Goal: Transaction & Acquisition: Purchase product/service

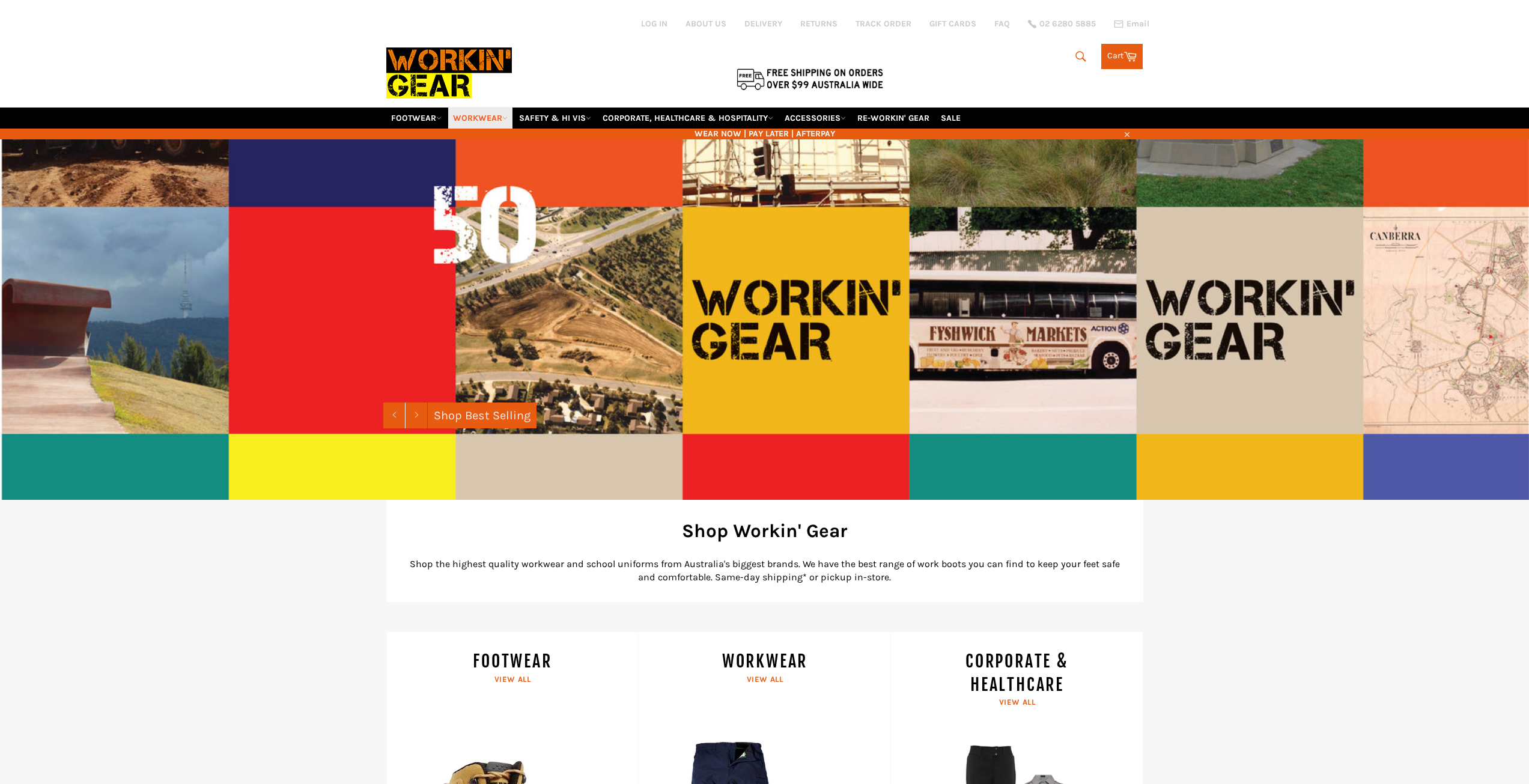
click at [491, 118] on link "WORKWEAR" at bounding box center [480, 118] width 64 height 21
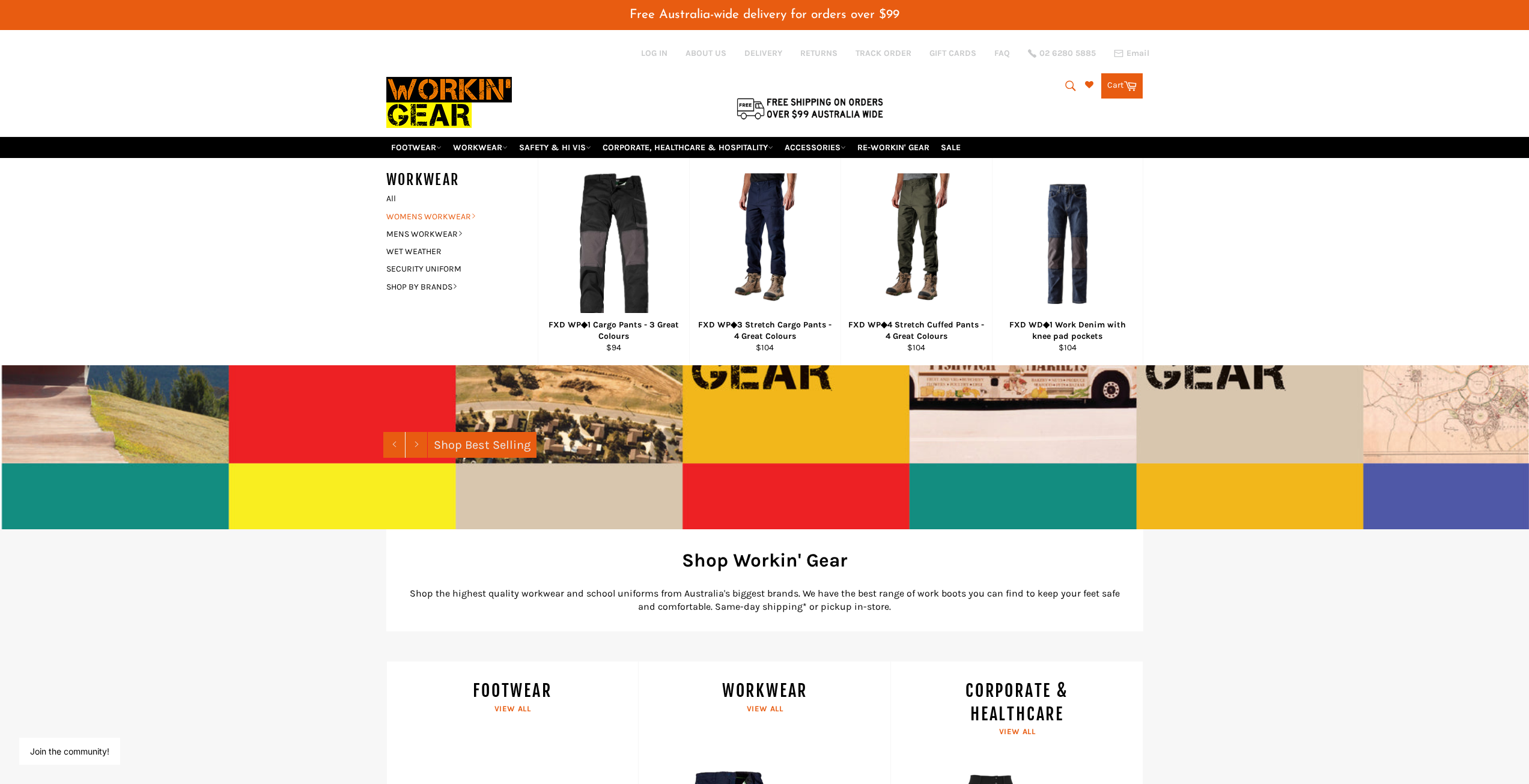
click at [437, 220] on link "WOMENS WORKWEAR" at bounding box center [453, 217] width 146 height 18
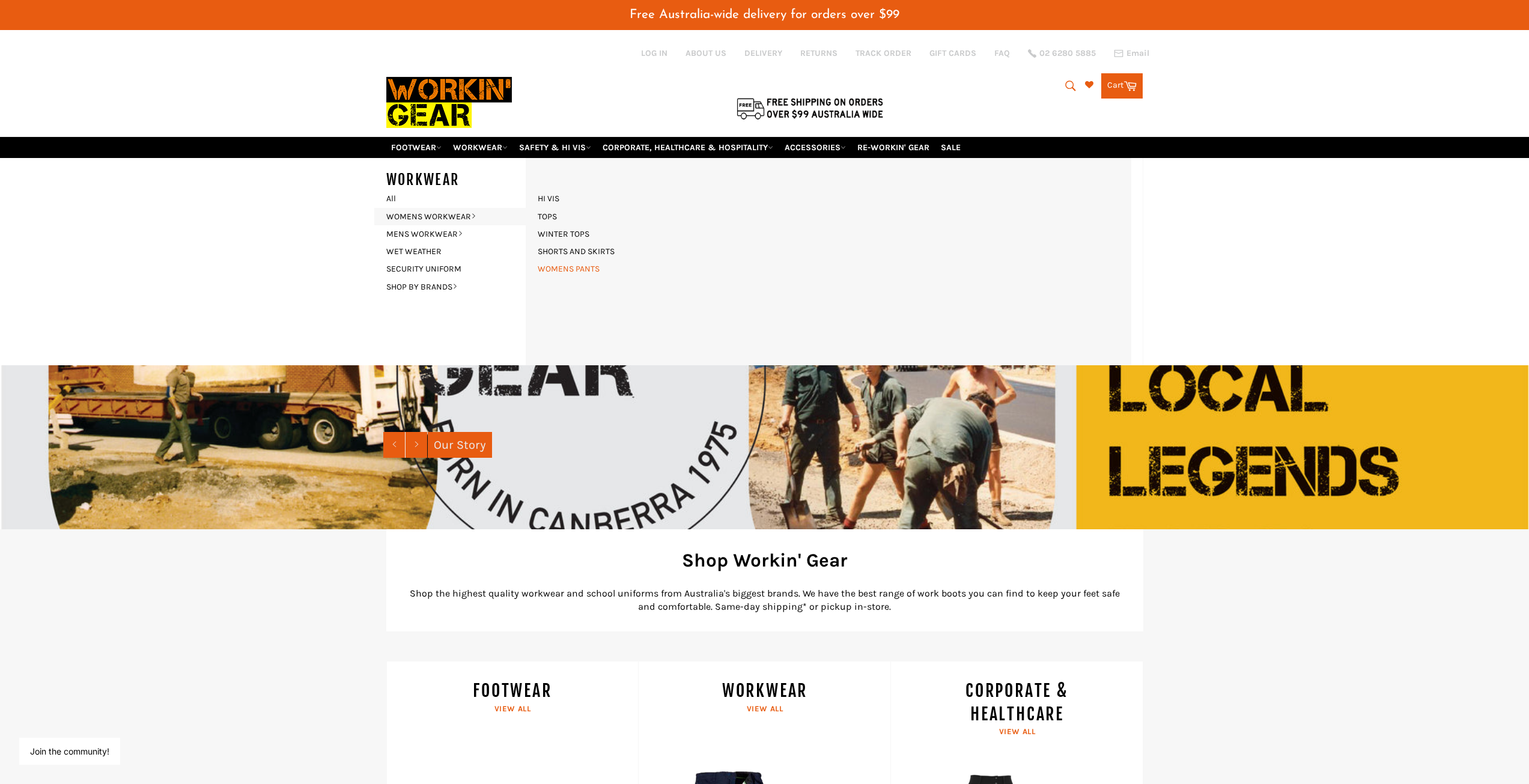
click at [559, 267] on link "WOMENS PANTS" at bounding box center [569, 269] width 74 height 18
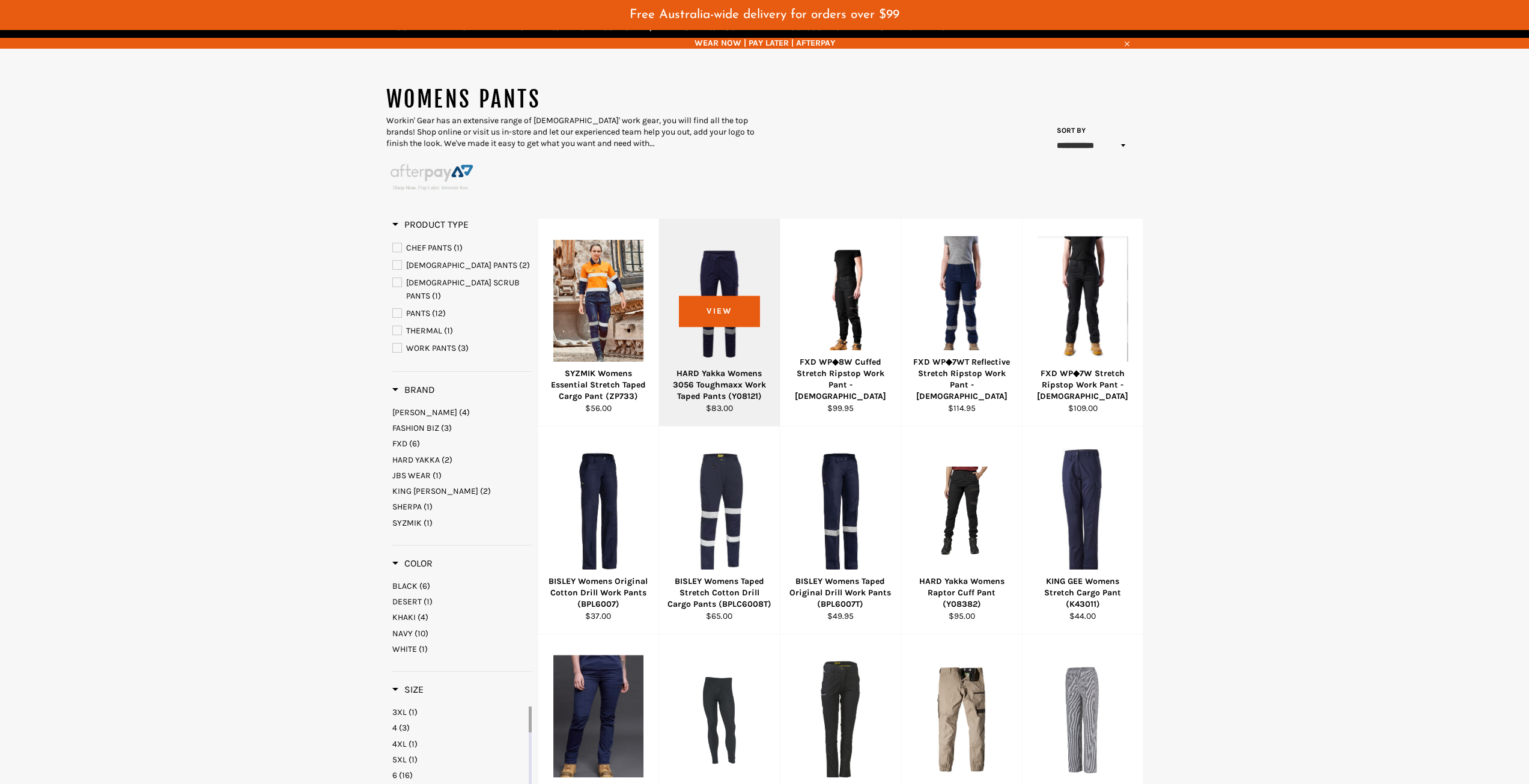
scroll to position [180, 0]
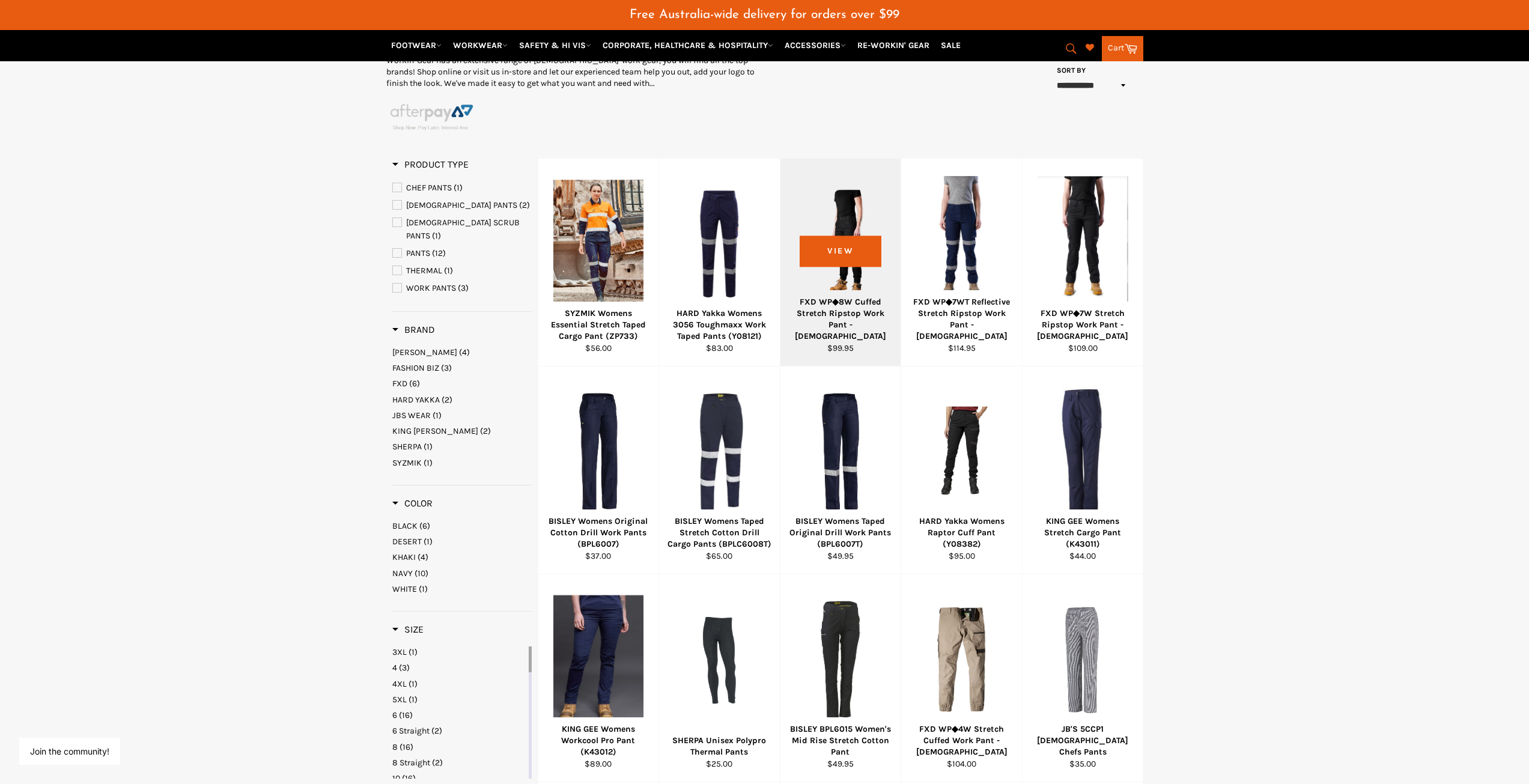
click at [830, 280] on div at bounding box center [840, 244] width 90 height 141
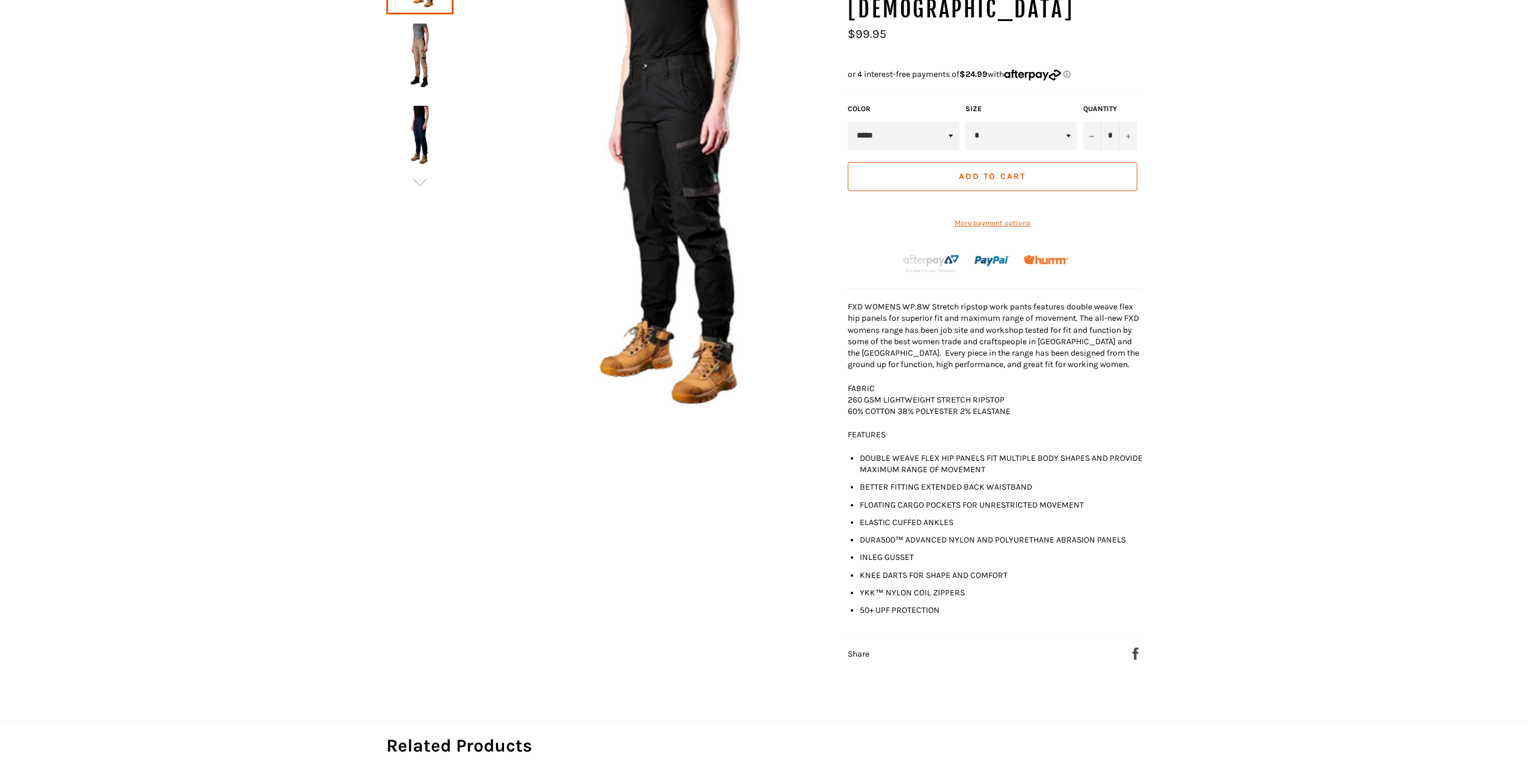
scroll to position [29, 0]
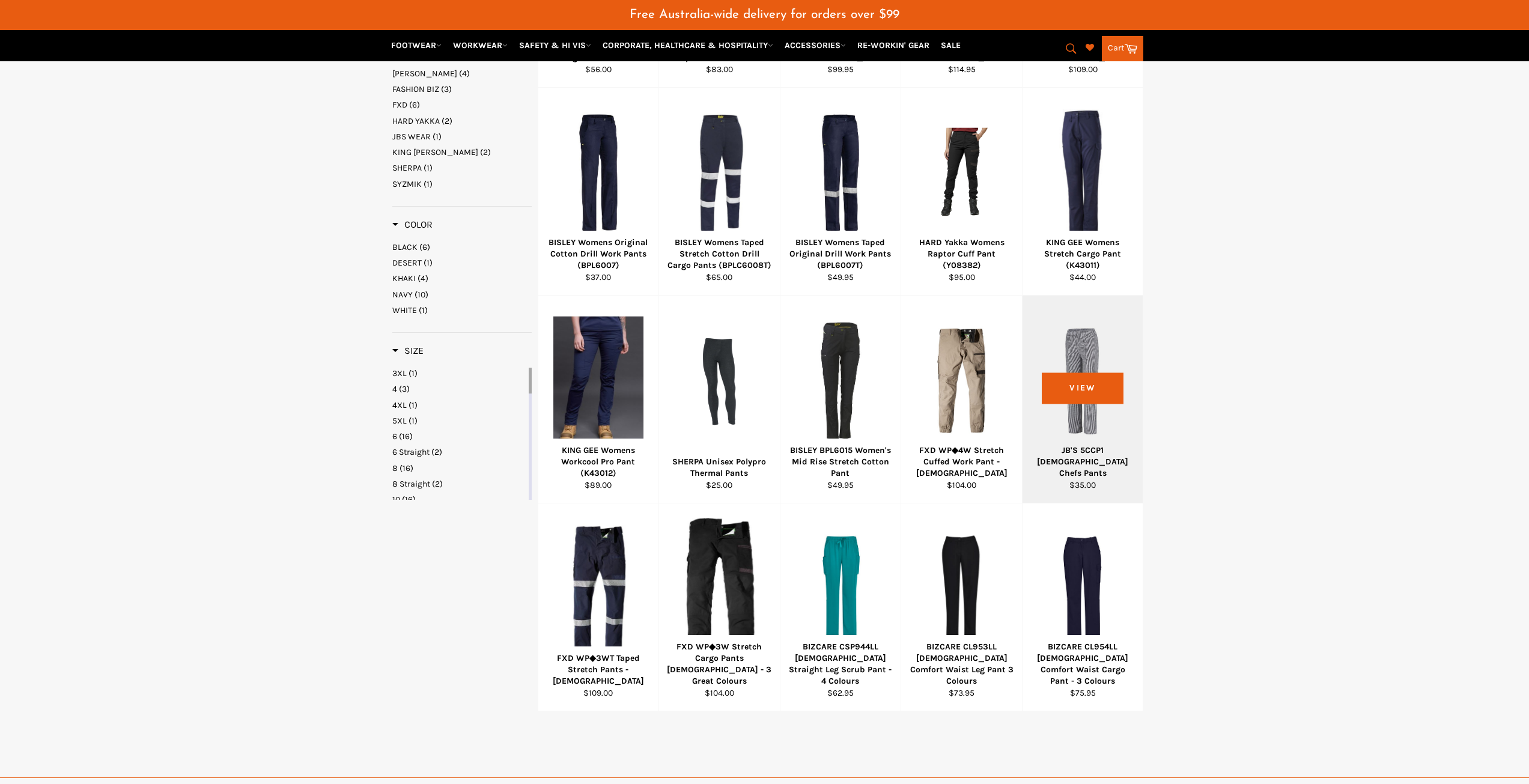
scroll to position [519, 0]
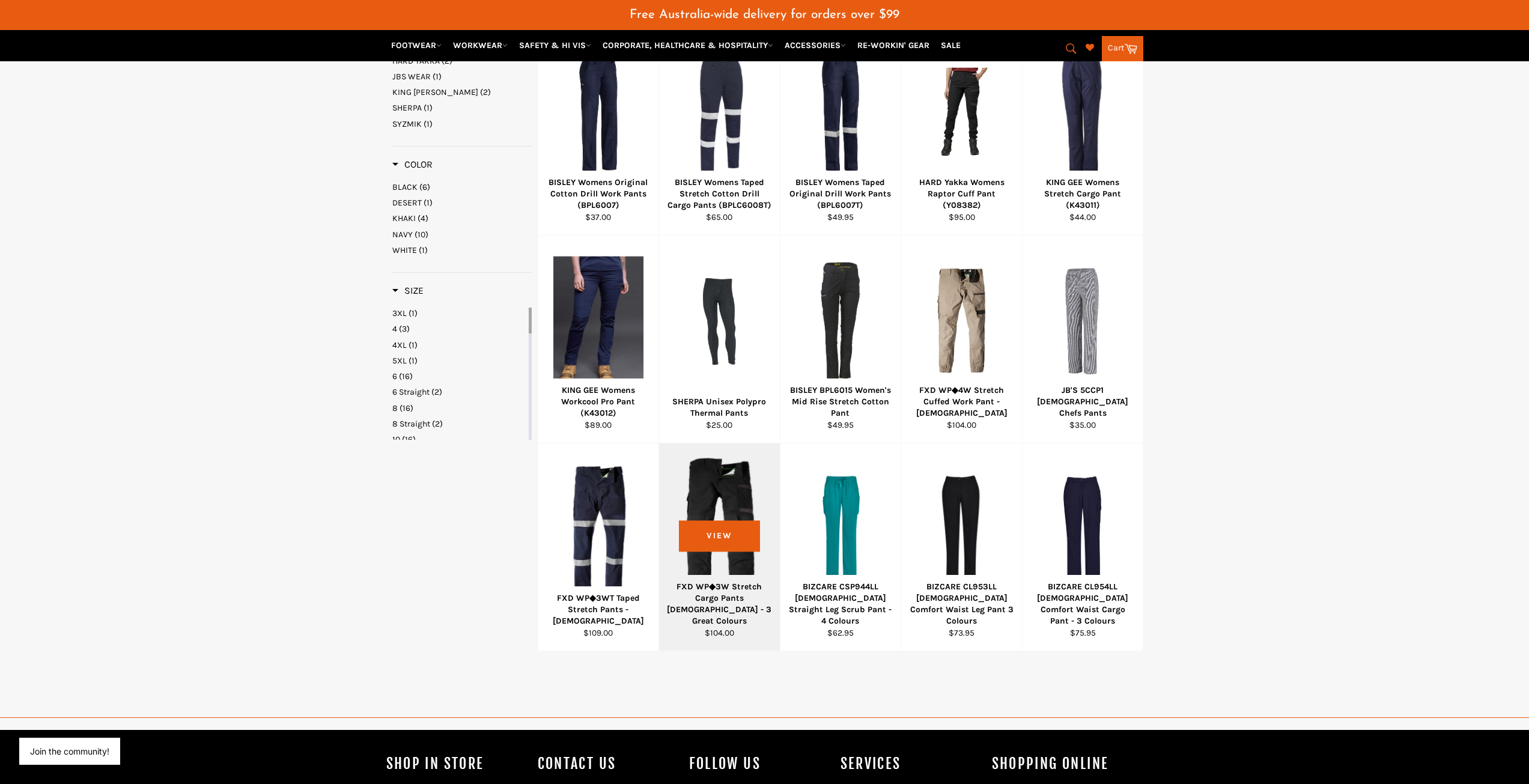
click at [738, 501] on div at bounding box center [719, 529] width 90 height 141
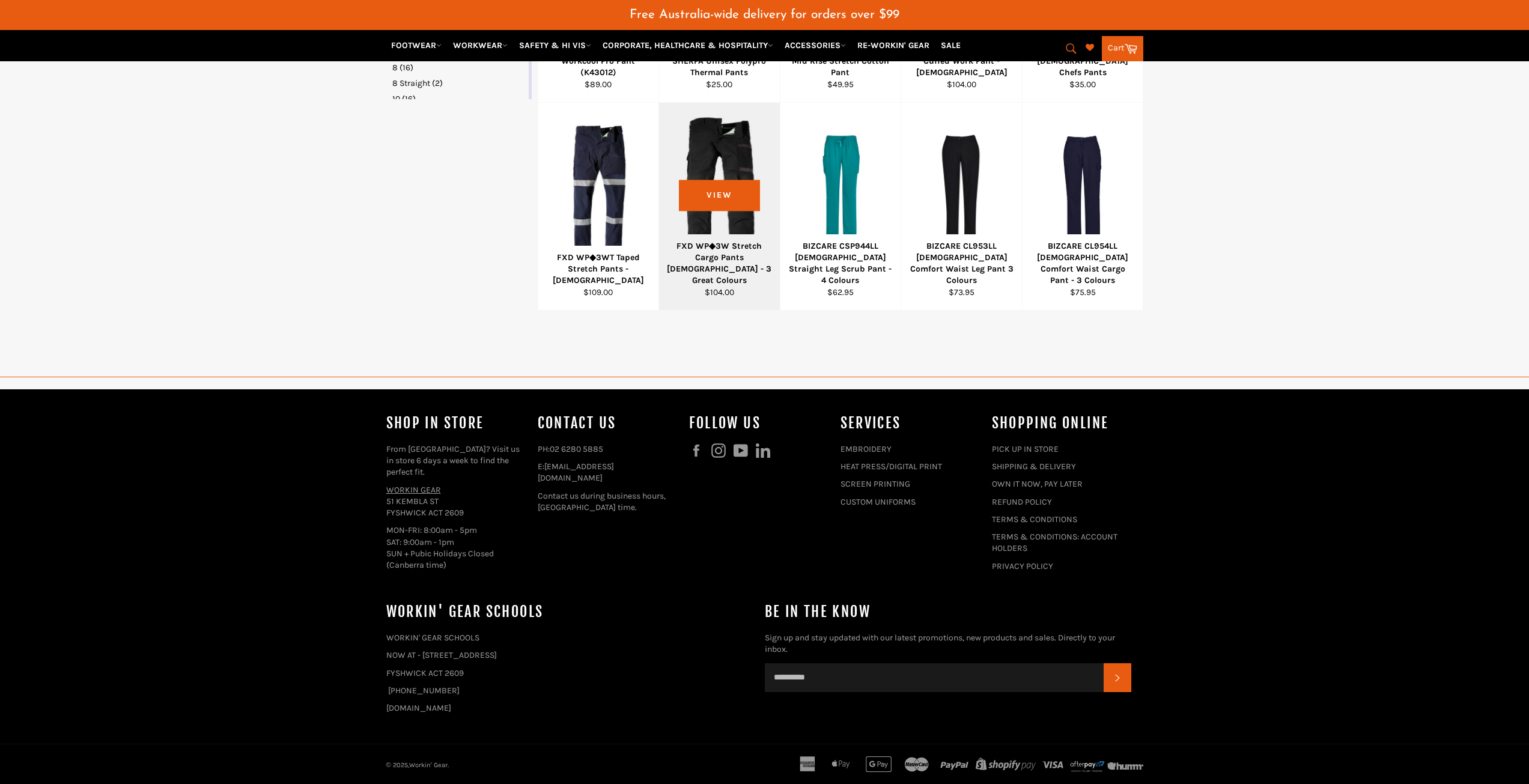
scroll to position [679, 0]
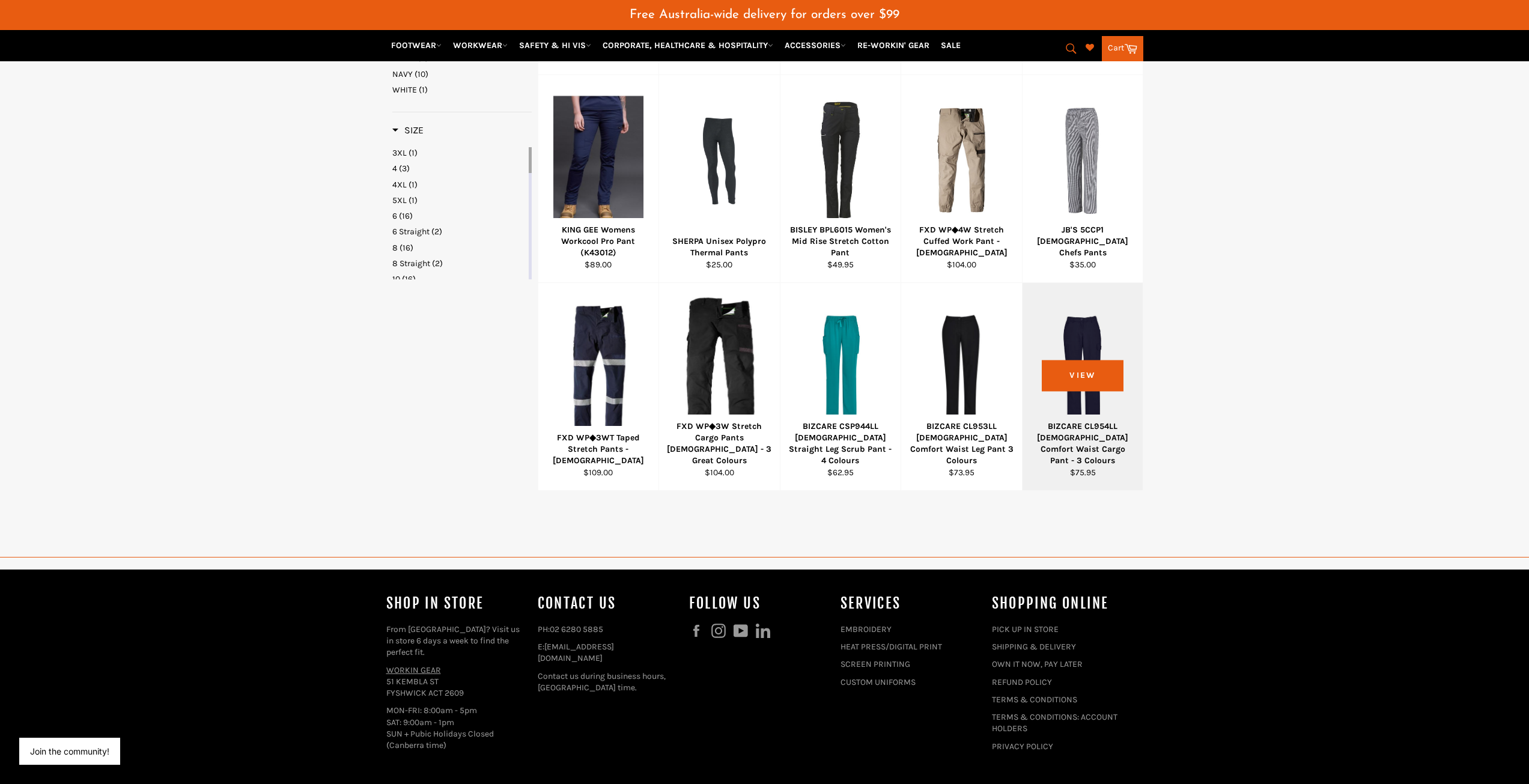
click at [1090, 348] on div at bounding box center [1082, 369] width 90 height 141
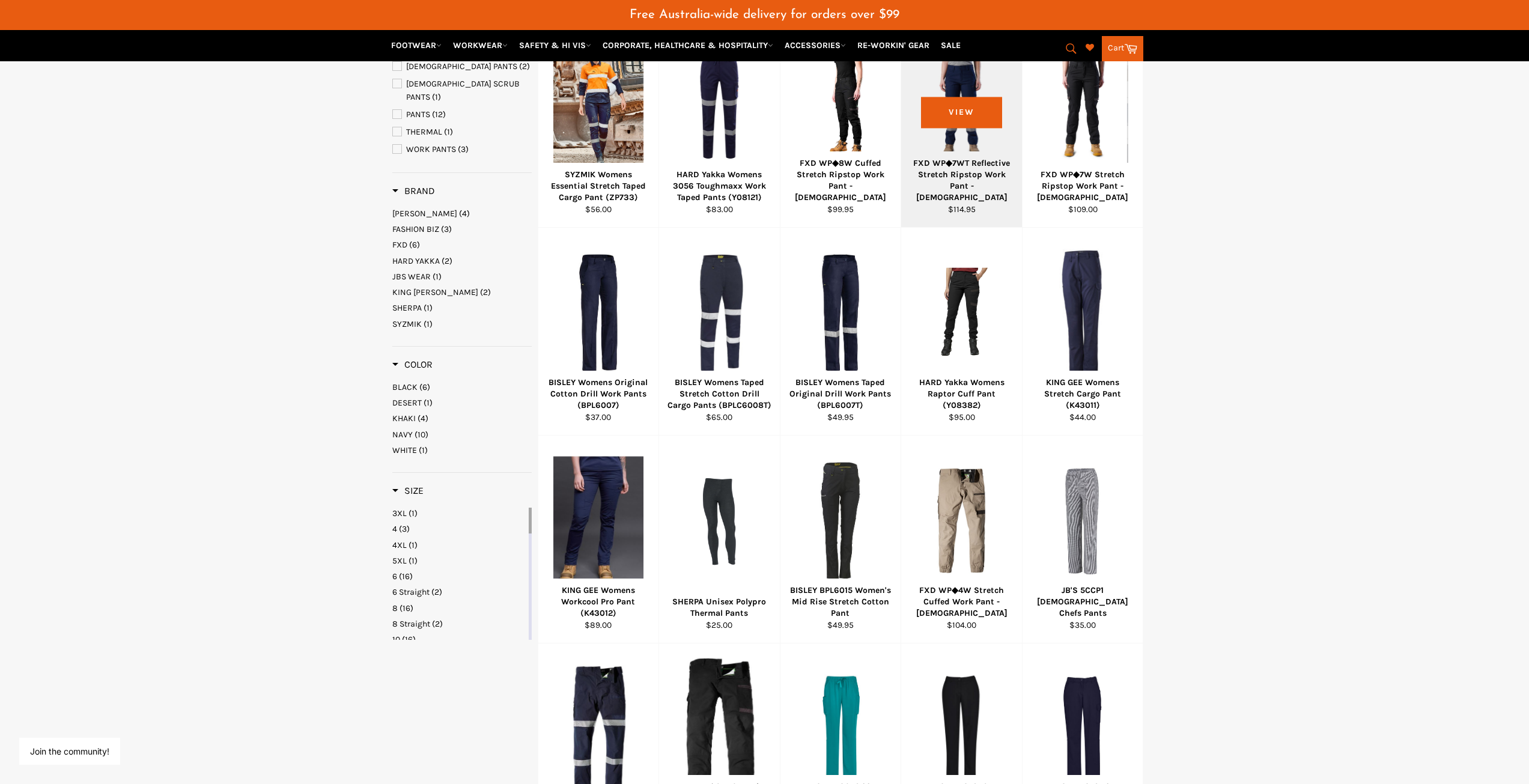
scroll to position [199, 0]
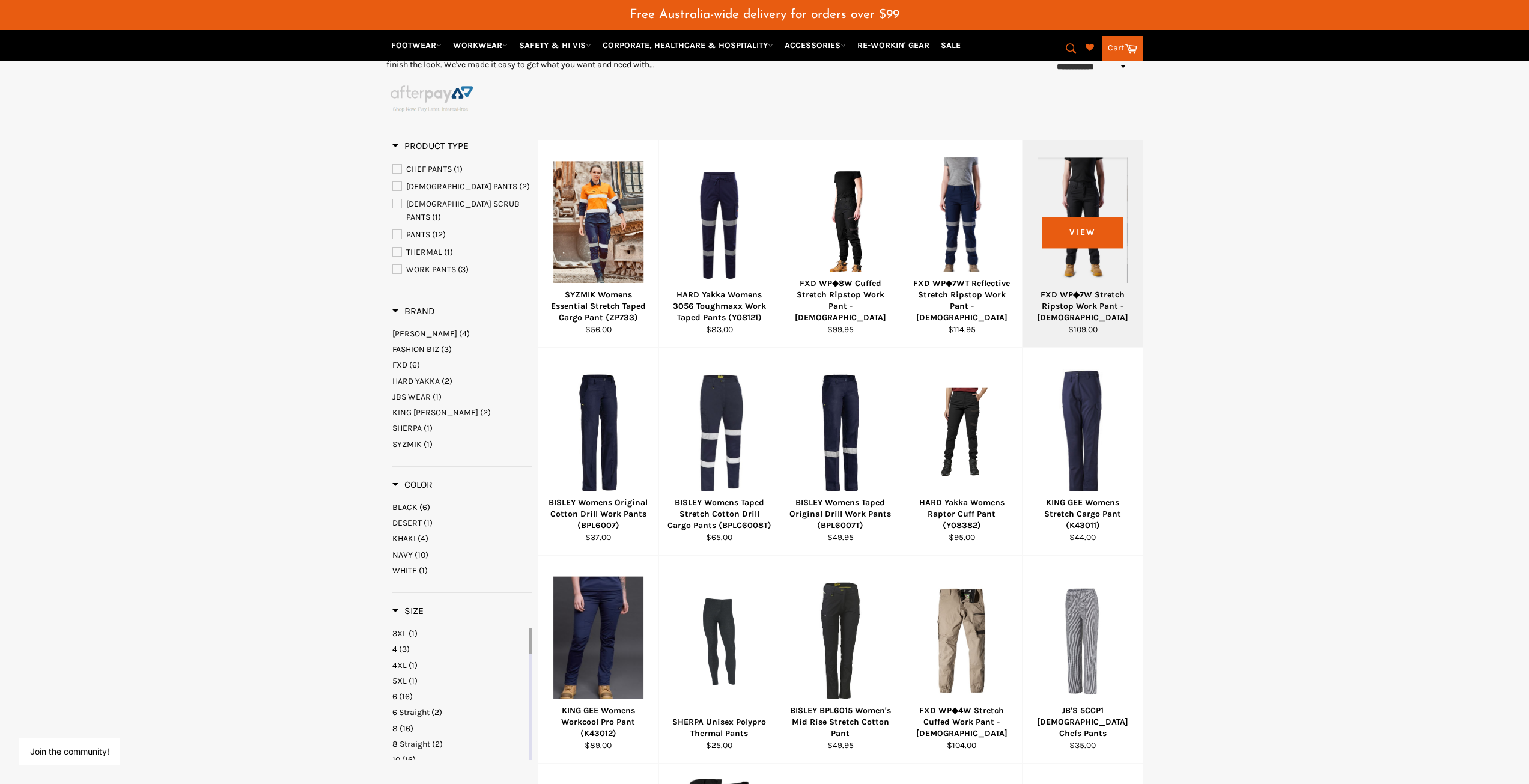
click at [1094, 218] on div at bounding box center [1082, 226] width 90 height 141
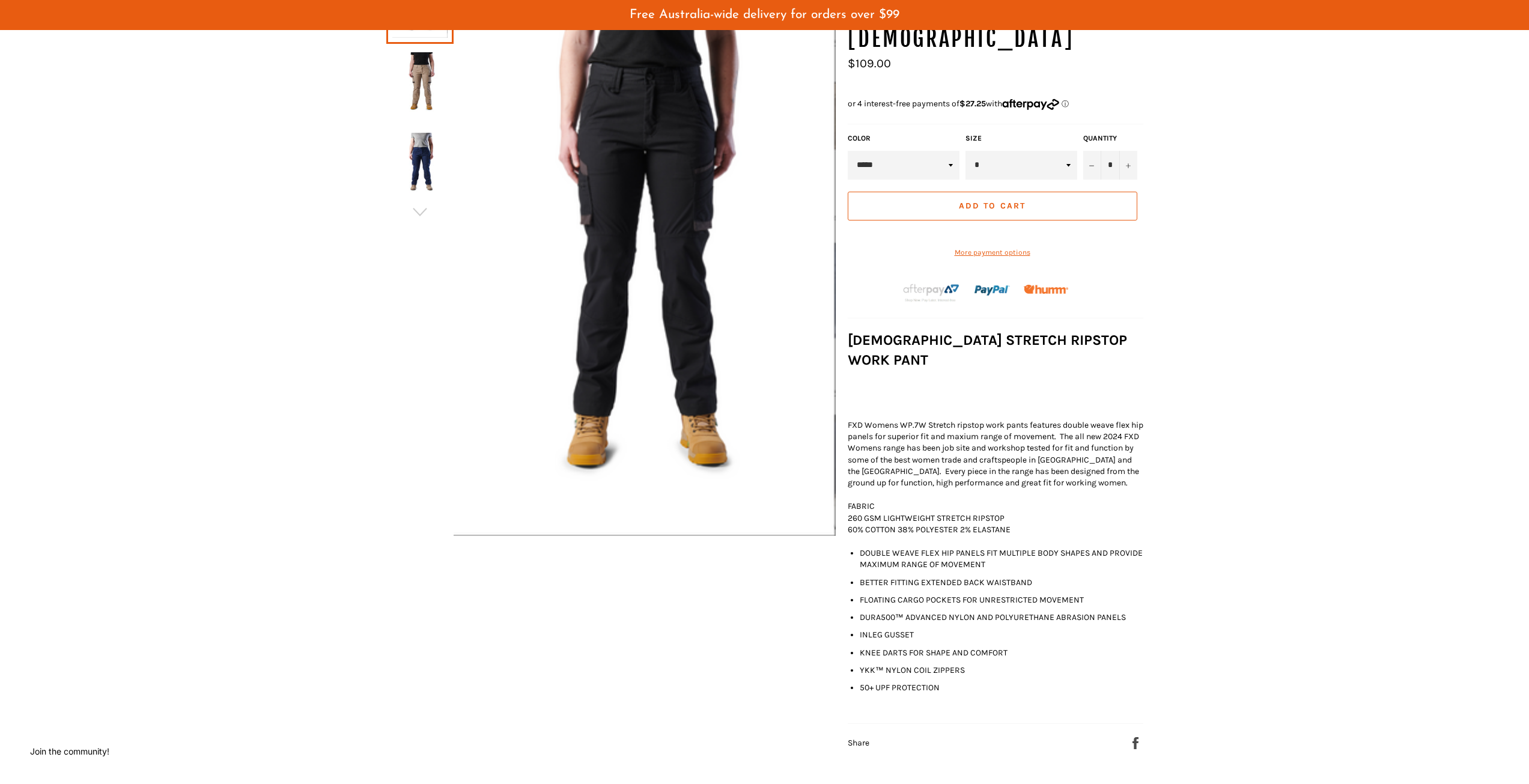
scroll to position [60, 0]
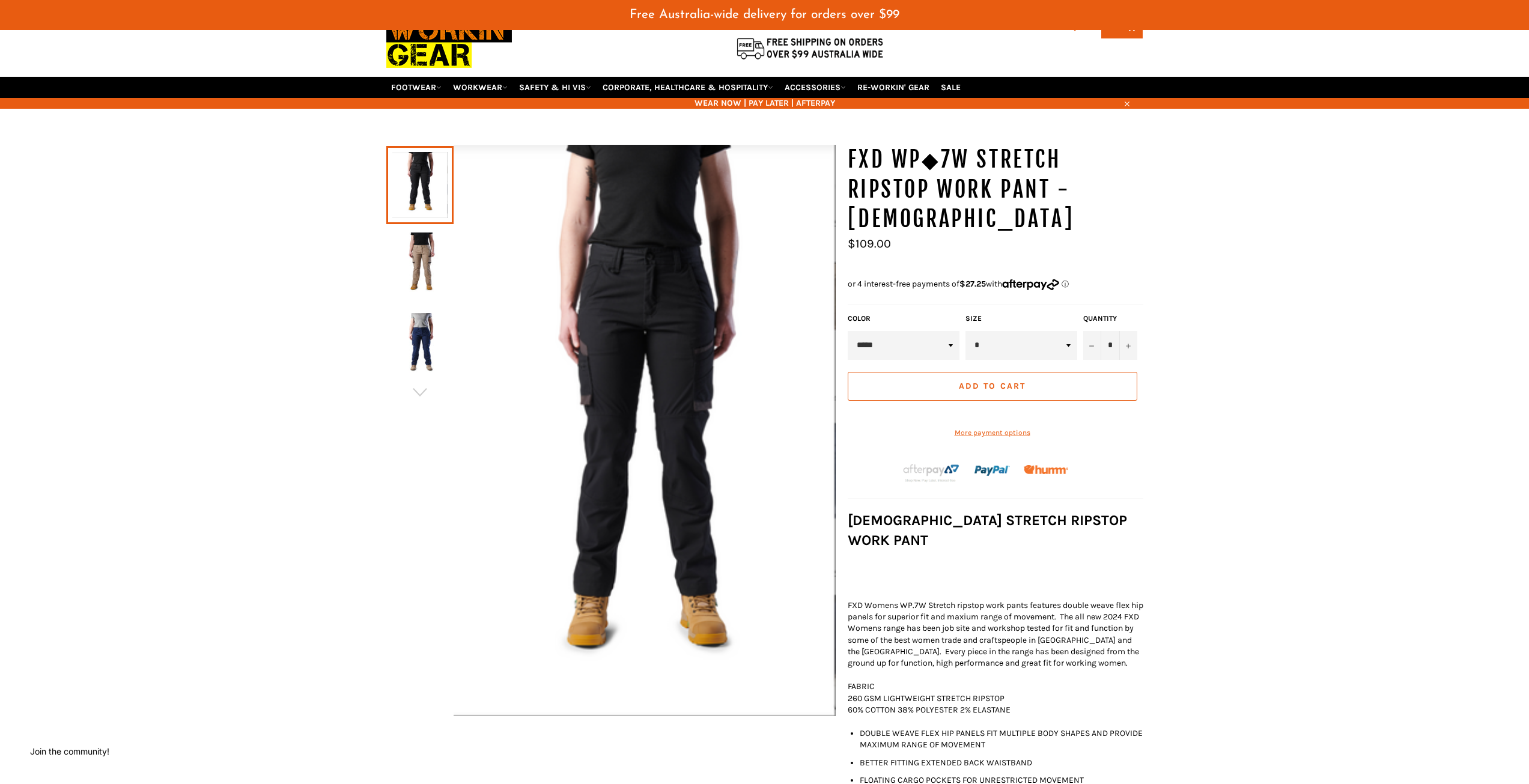
click at [1071, 346] on select "* * ** ** ** ** **" at bounding box center [1021, 345] width 112 height 29
click at [1071, 346] on select "* * ** ** ** ** **" at bounding box center [1021, 345] width 112 height 29
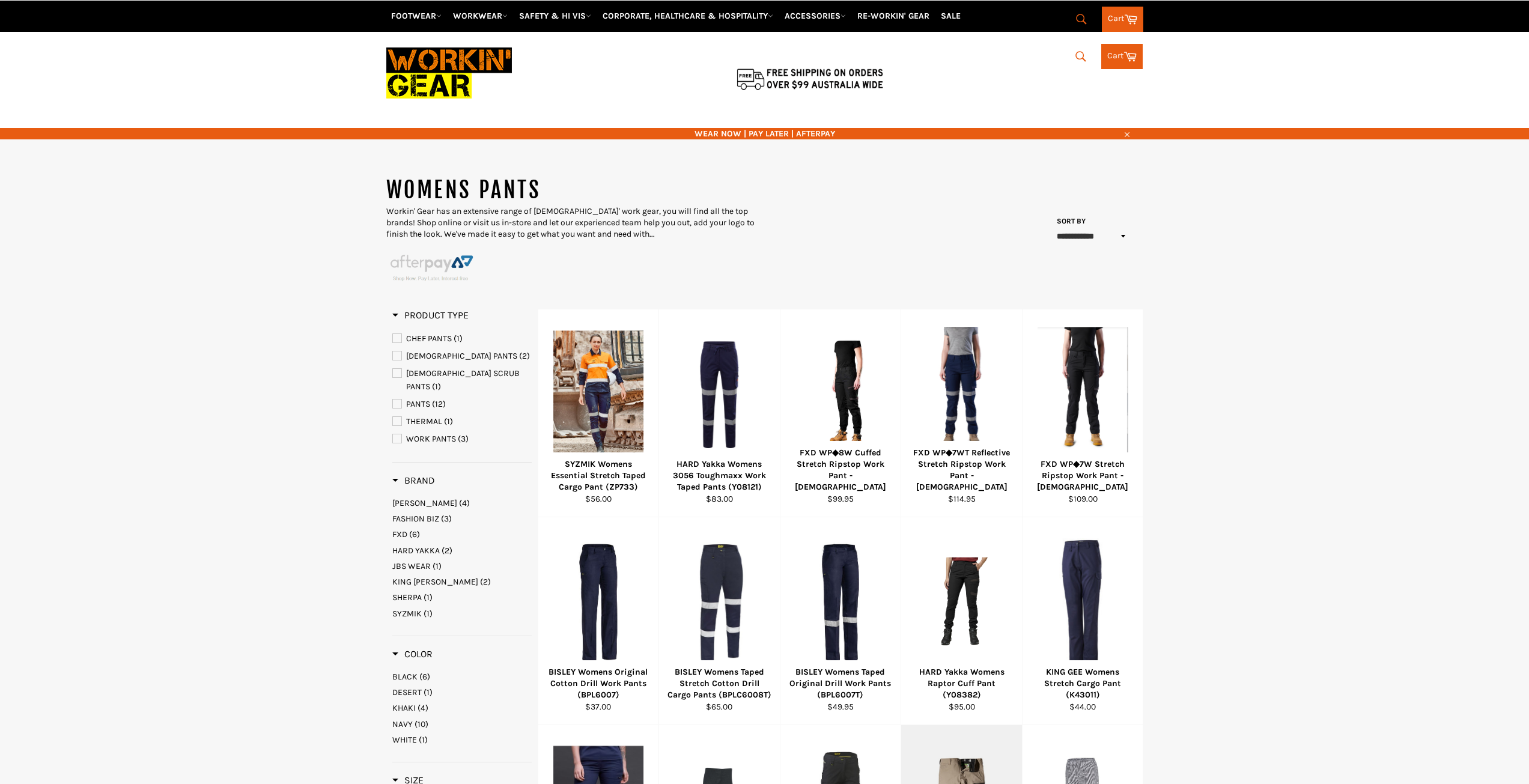
scroll to position [339, 0]
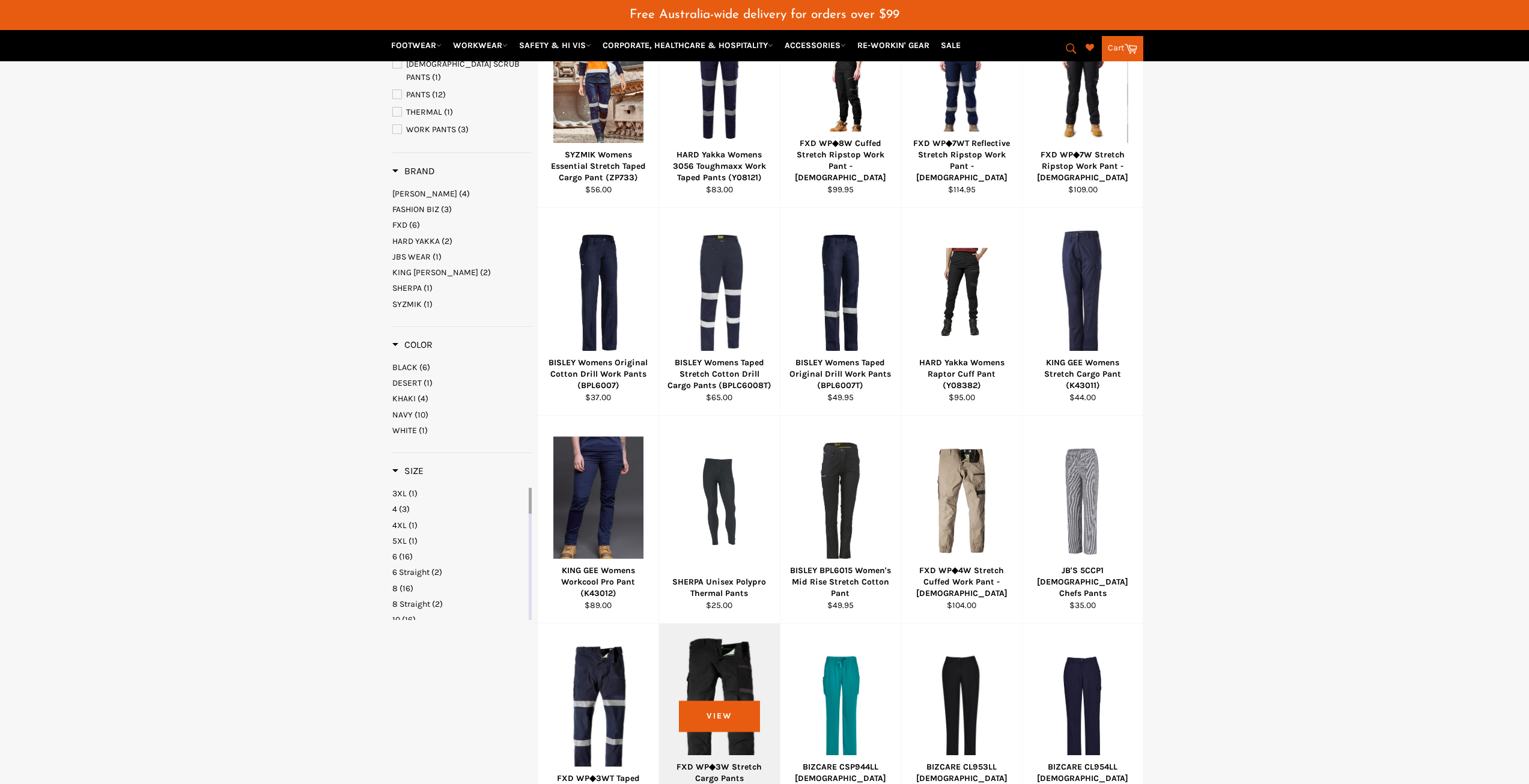
click at [752, 675] on div at bounding box center [719, 709] width 90 height 141
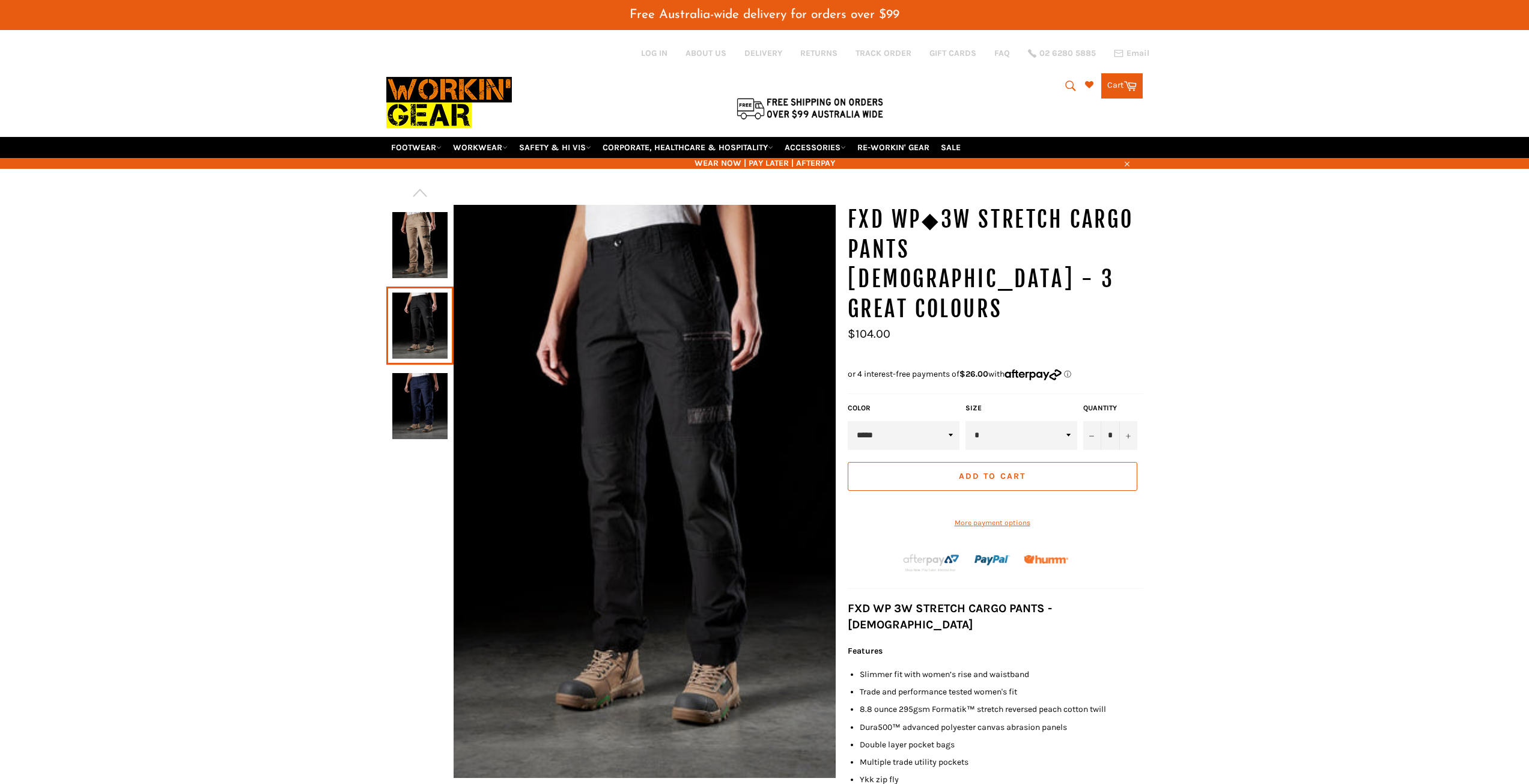
click at [1069, 421] on select "* * ** ** ** ** **" at bounding box center [1021, 435] width 112 height 29
